Goal: Task Accomplishment & Management: Use online tool/utility

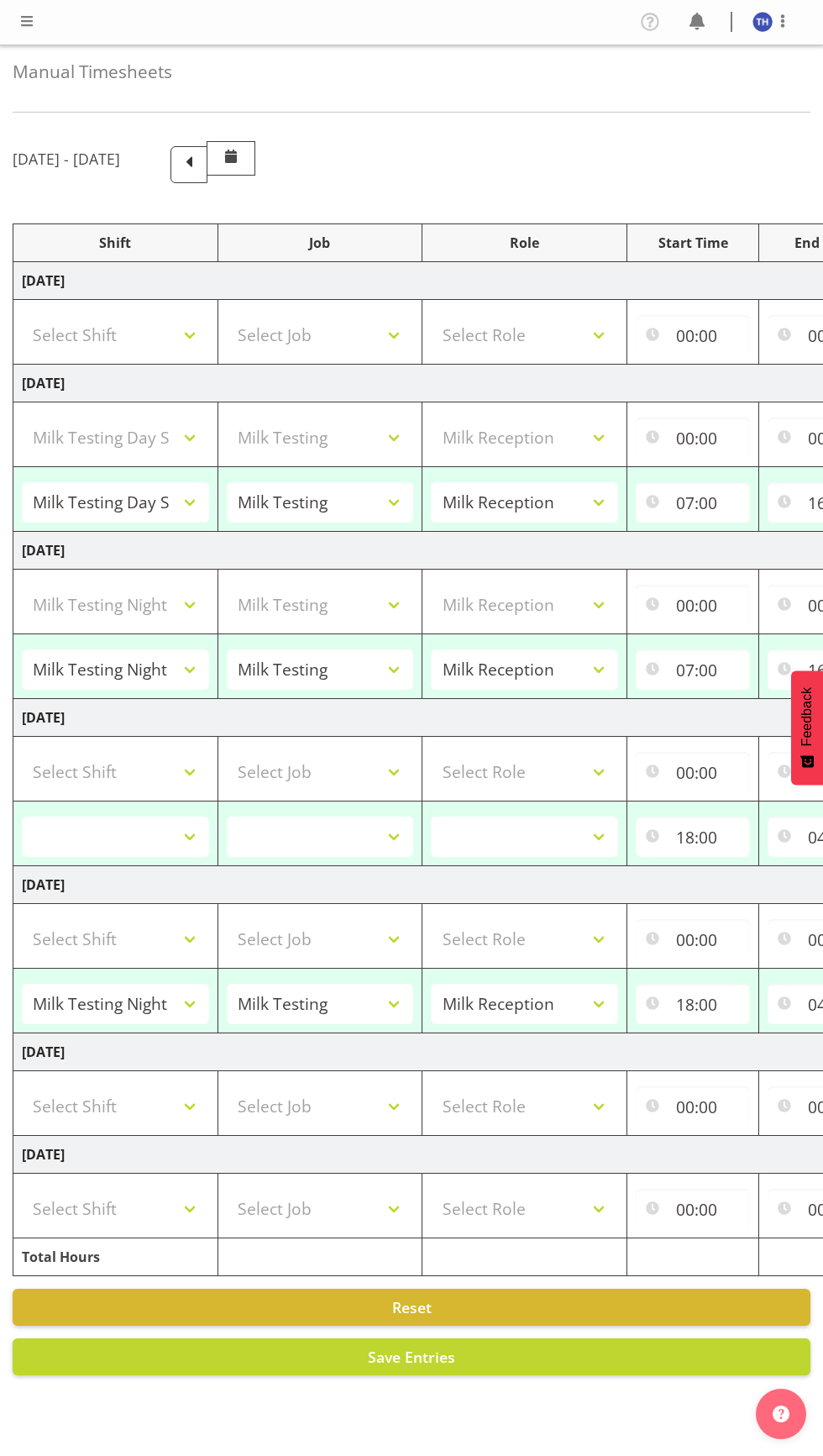
select select "82100"
select select "10660"
select select "1156"
select select "82100"
select select "10660"
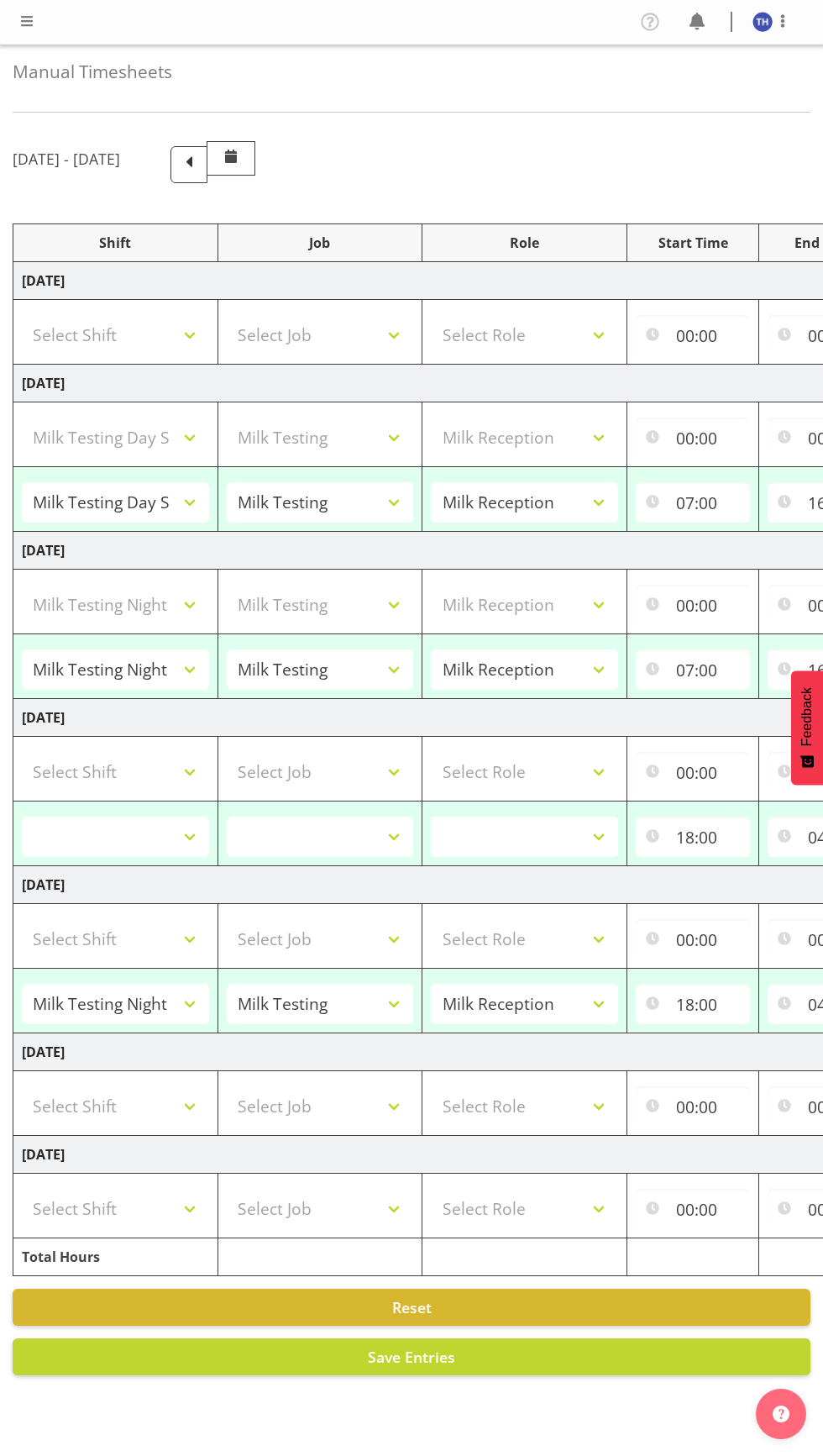
select select "82101"
select select "10660"
select select "1156"
select select "82101"
select select "10660"
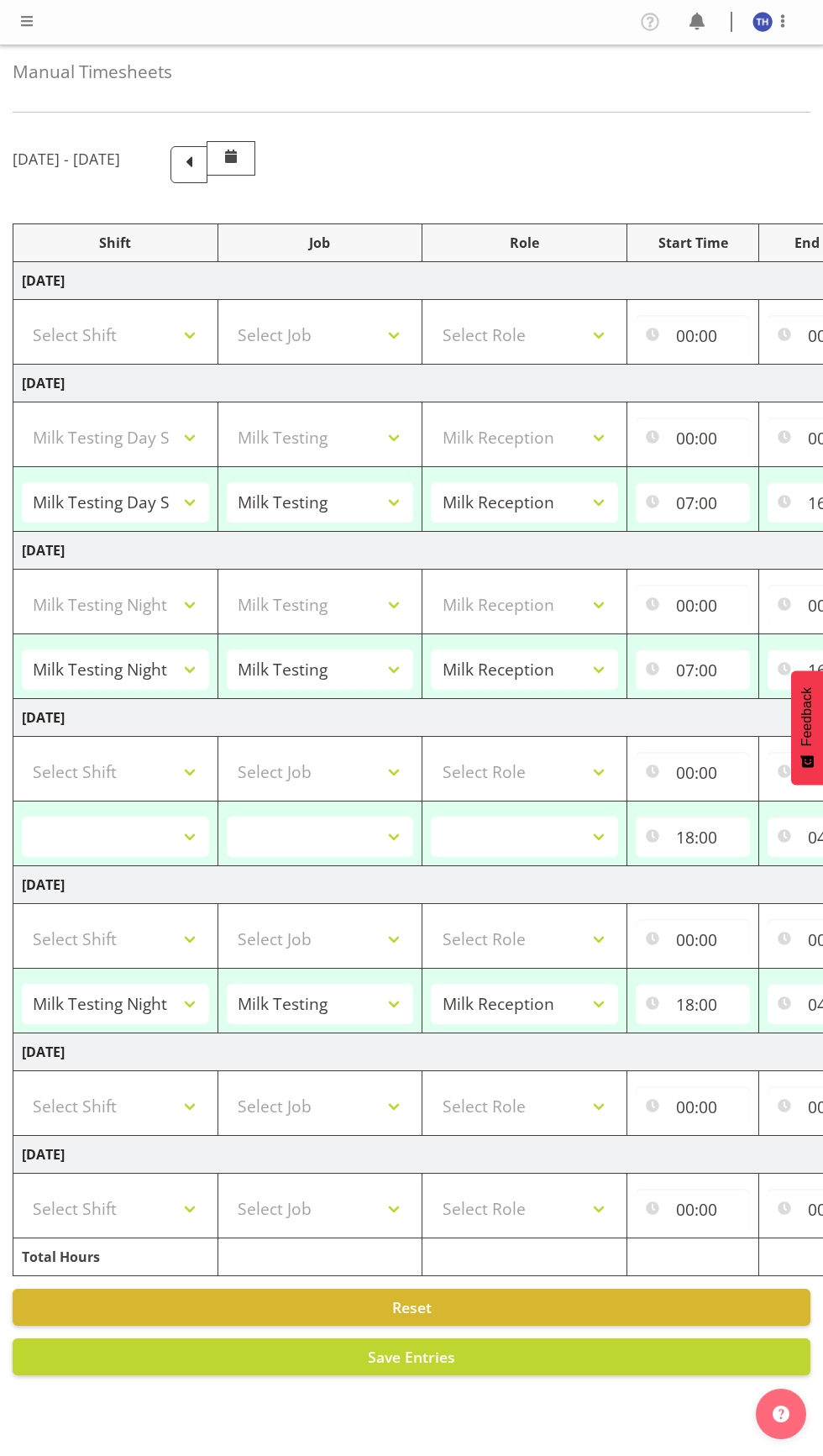
select select
select select "82101"
select select "10660"
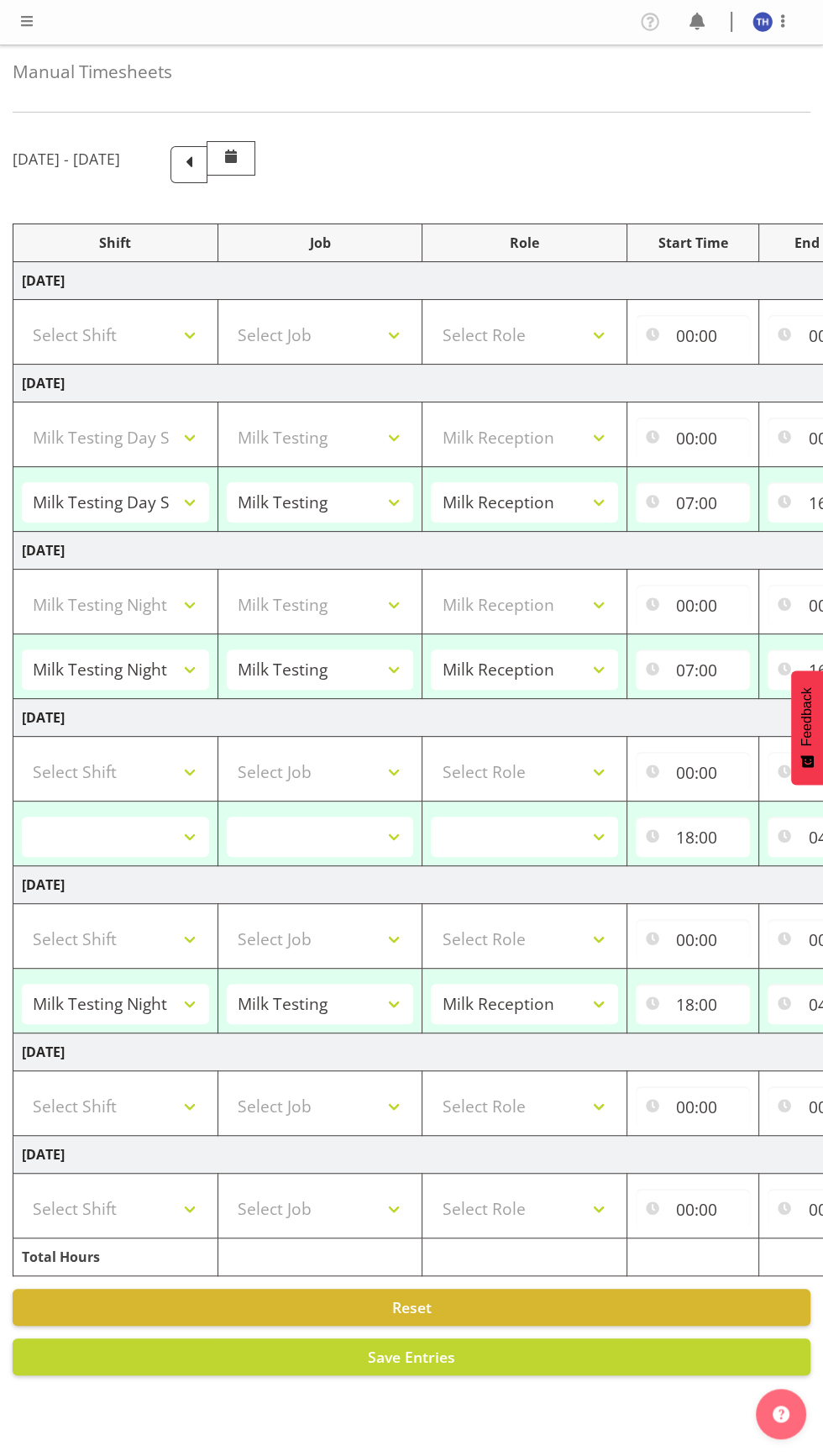
click at [34, 26] on span at bounding box center [26, 21] width 21 height 21
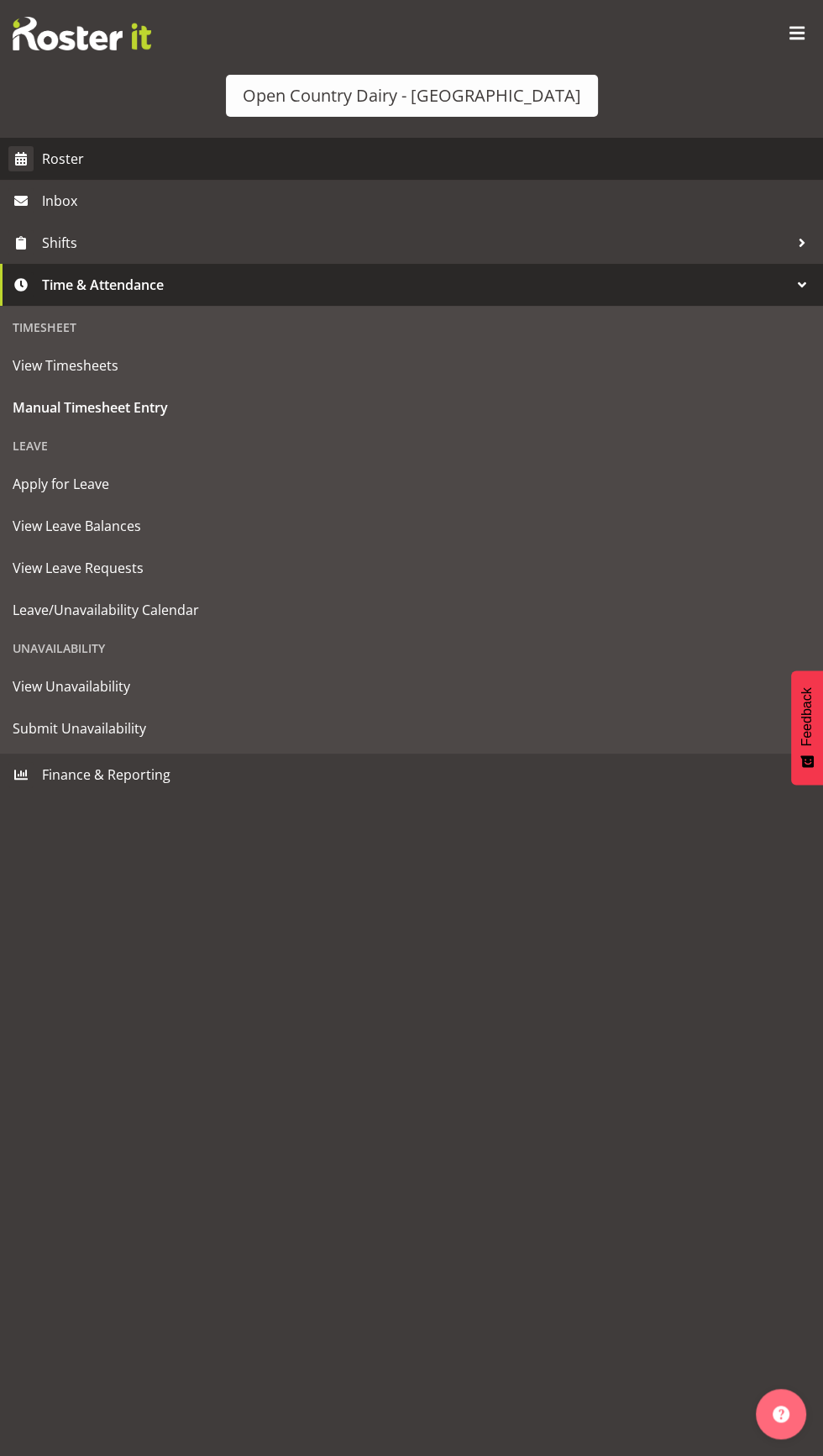
click at [115, 161] on span "Roster" at bounding box center [428, 159] width 773 height 25
